Goal: Information Seeking & Learning: Learn about a topic

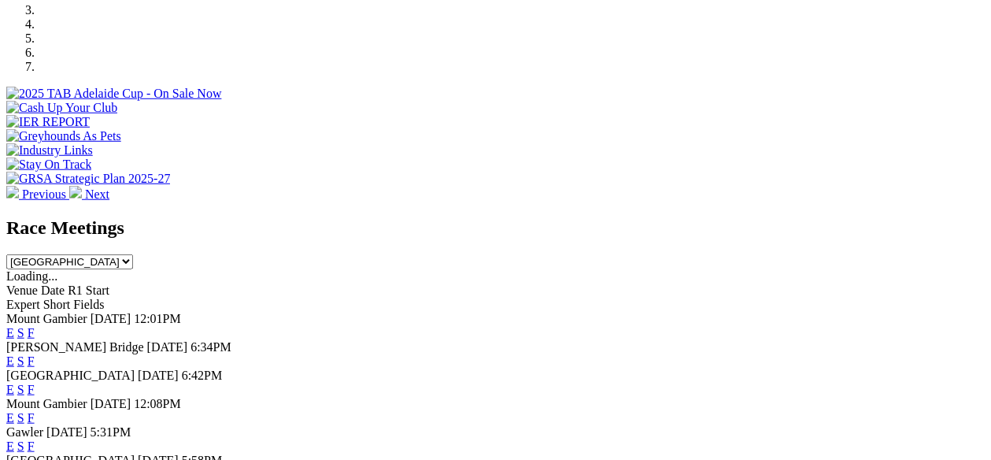
scroll to position [524, 0]
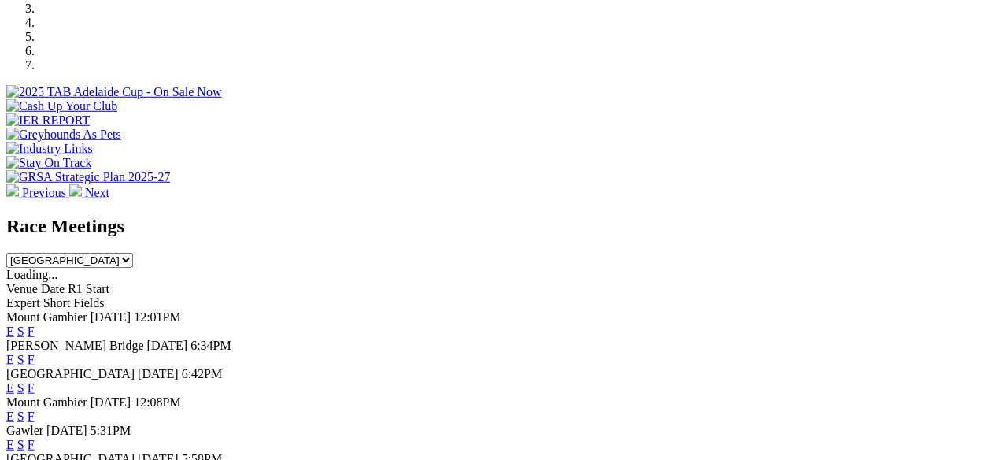
click at [14, 353] on link "E" at bounding box center [10, 359] width 8 height 13
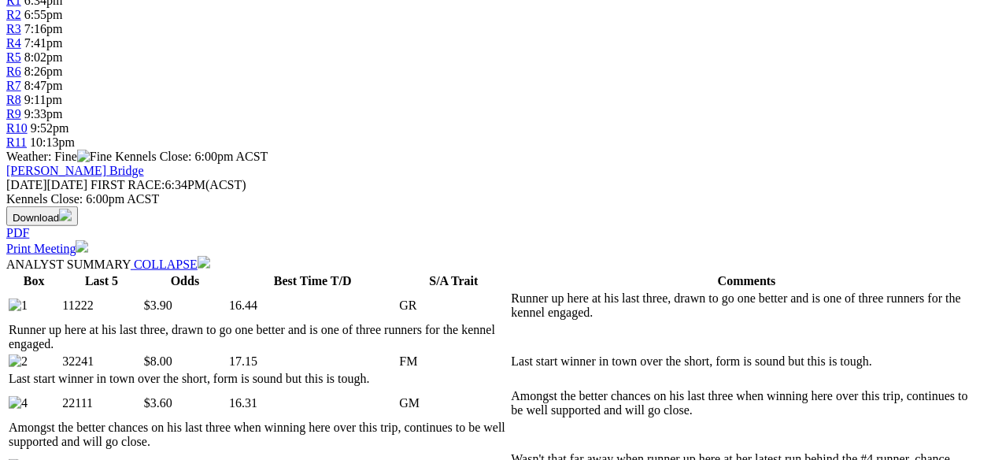
scroll to position [577, 0]
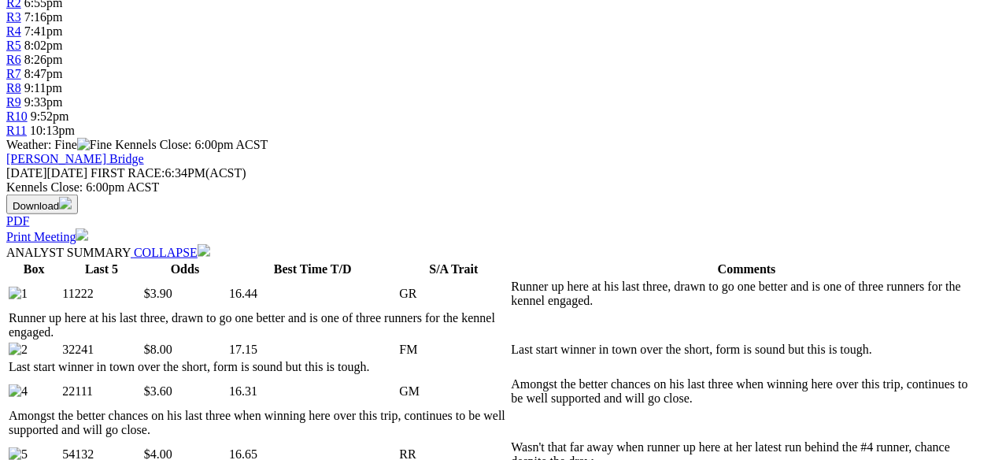
select select "10"
